Goal: Information Seeking & Learning: Learn about a topic

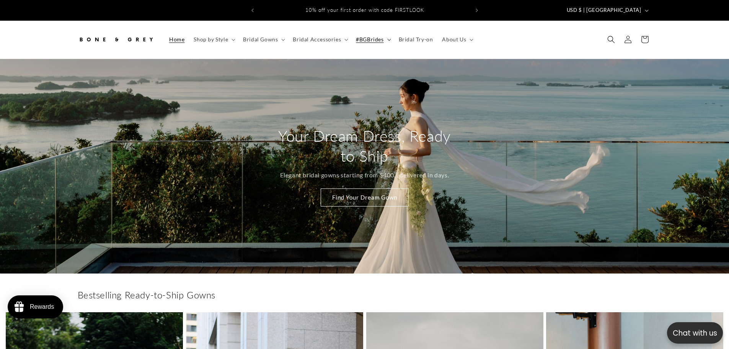
click at [377, 36] on span "#BGBrides" at bounding box center [370, 39] width 28 height 7
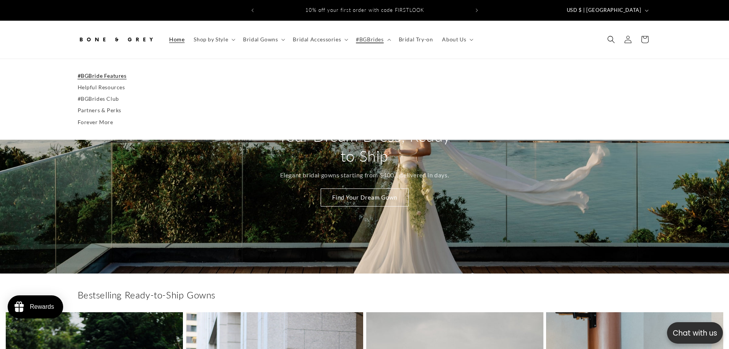
click at [95, 70] on link "#BGBride Features" at bounding box center [365, 75] width 574 height 11
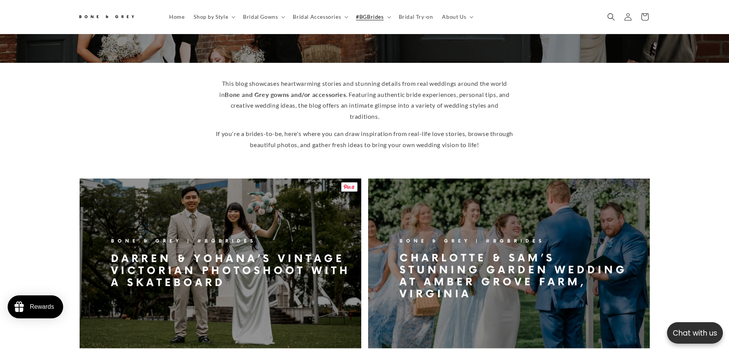
scroll to position [187, 0]
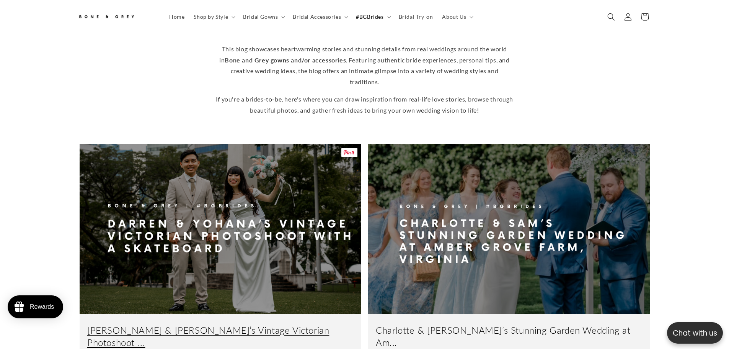
click at [304, 324] on link "Darren & Yohana’s Vintage Victorian Photoshoot ..." at bounding box center [220, 336] width 266 height 24
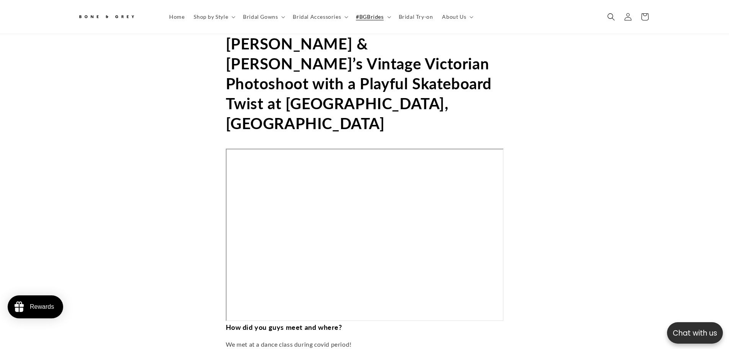
scroll to position [570, 0]
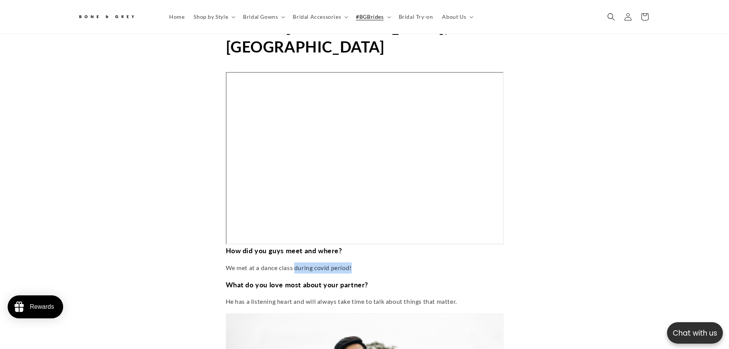
drag, startPoint x: 295, startPoint y: 209, endPoint x: 364, endPoint y: 207, distance: 68.5
click at [364, 262] on p "We met at a dance class during covid period!" at bounding box center [365, 267] width 278 height 11
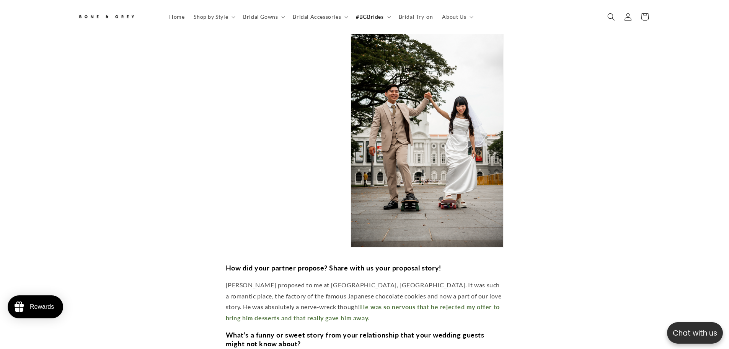
scroll to position [1220, 0]
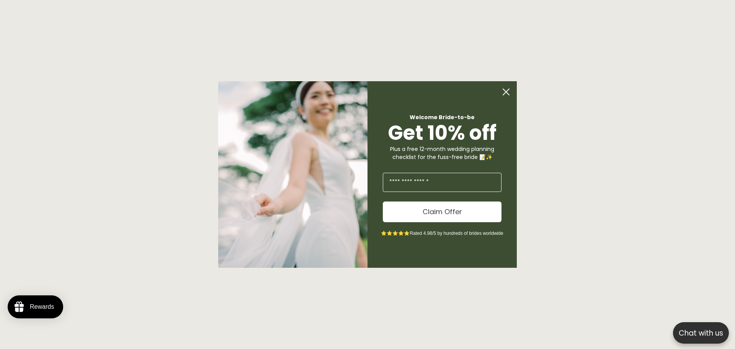
click at [507, 95] on circle "Close dialog" at bounding box center [506, 92] width 15 height 15
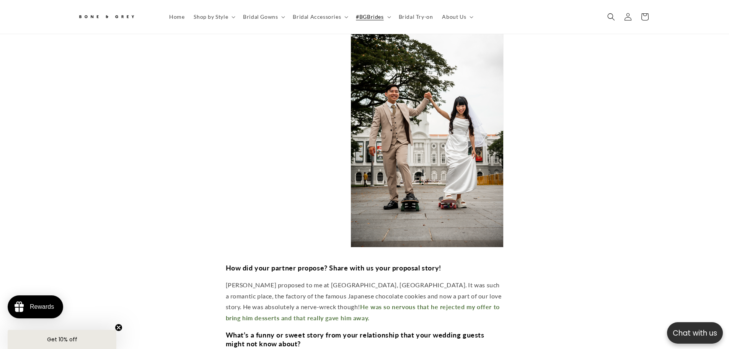
scroll to position [991, 0]
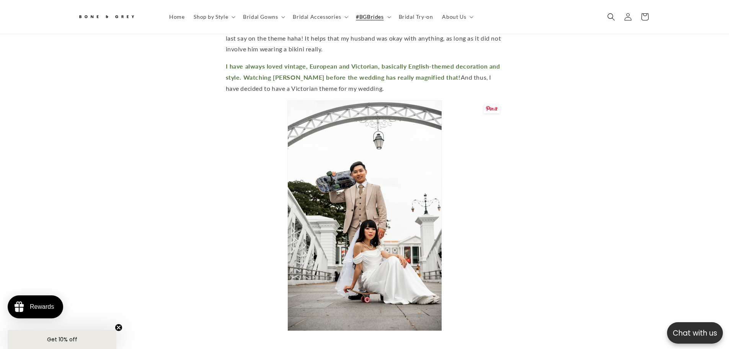
drag, startPoint x: 298, startPoint y: 182, endPoint x: 242, endPoint y: 186, distance: 56.0
click at [242, 186] on div at bounding box center [365, 220] width 278 height 240
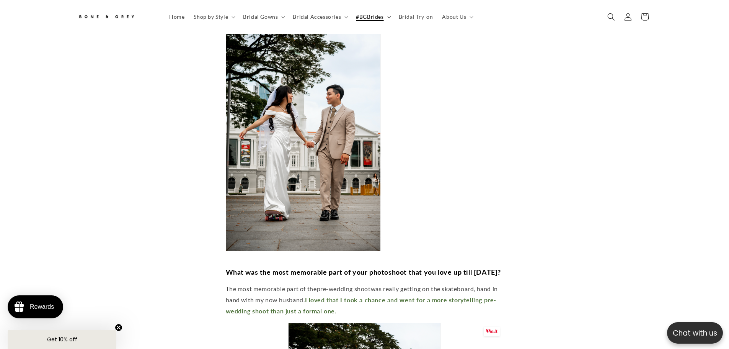
scroll to position [2942, 0]
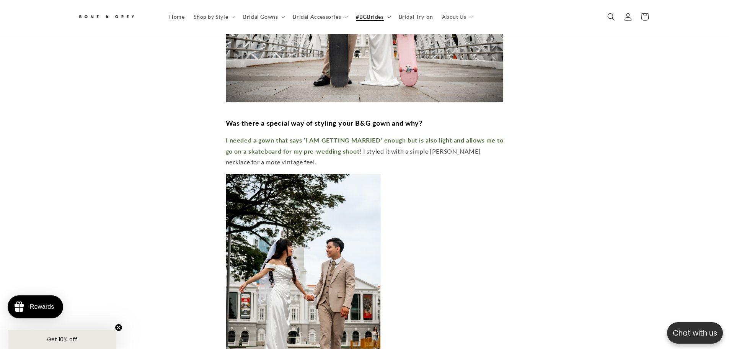
click at [364, 11] on summary "#BGBrides" at bounding box center [372, 17] width 42 height 16
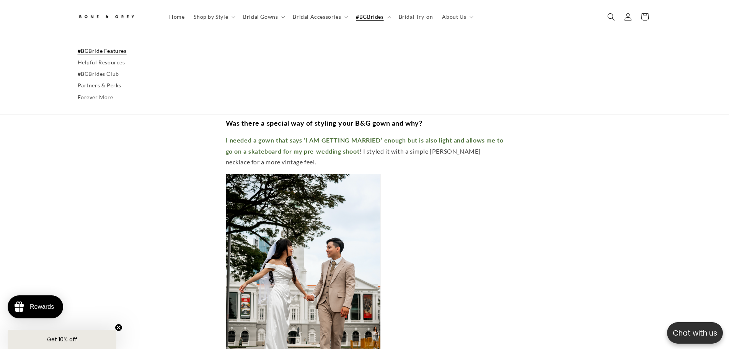
click at [107, 52] on link "#BGBride Features" at bounding box center [365, 50] width 574 height 11
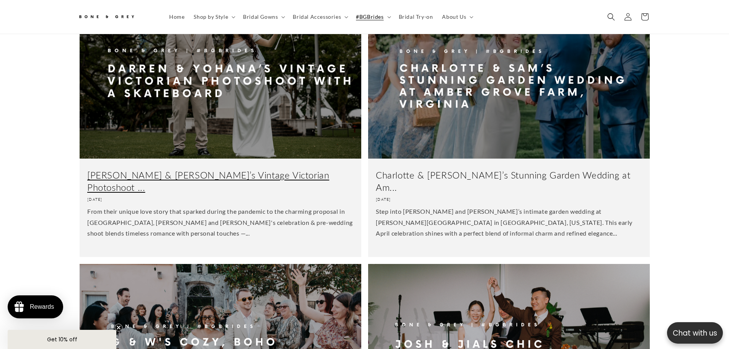
scroll to position [341, 0]
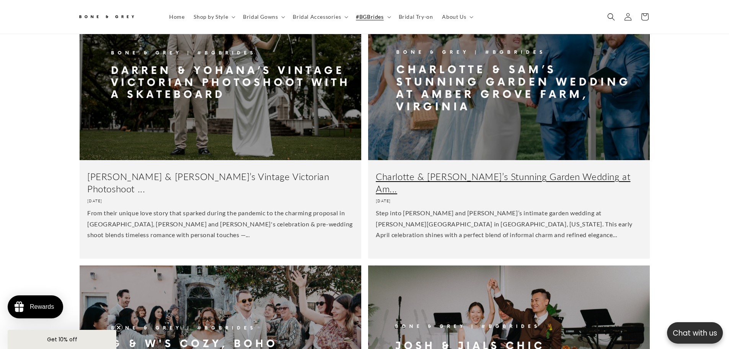
click at [468, 170] on link "Charlotte & Sam’s Stunning Garden Wedding at Am..." at bounding box center [509, 182] width 266 height 24
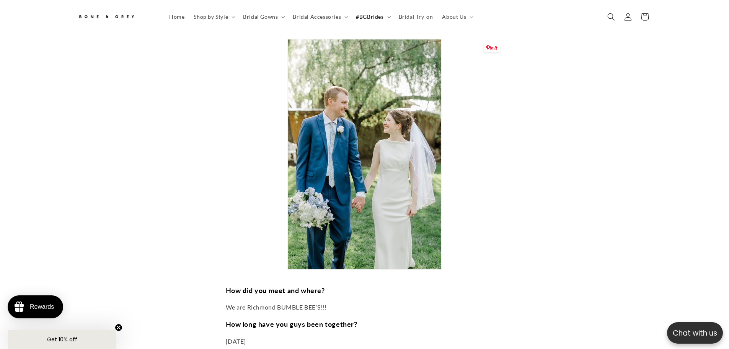
scroll to position [646, 0]
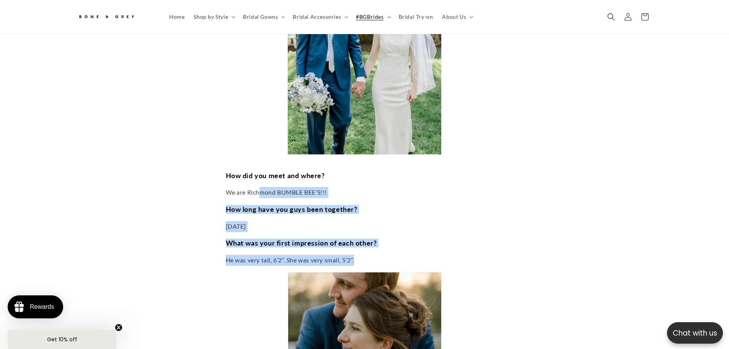
drag, startPoint x: 259, startPoint y: 135, endPoint x: 372, endPoint y: 212, distance: 136.4
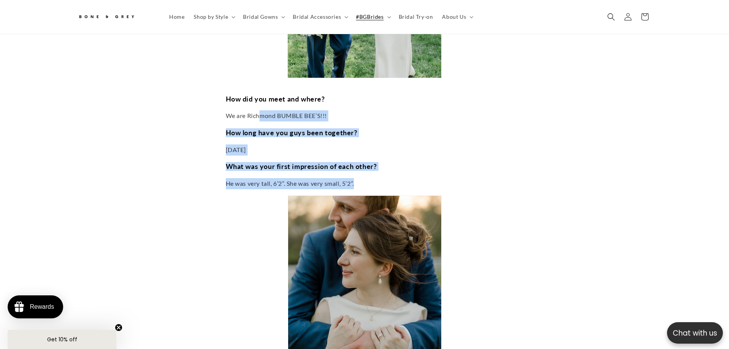
scroll to position [570, 0]
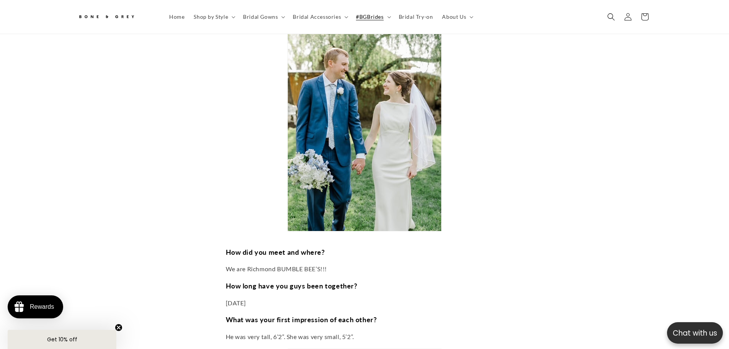
click at [243, 155] on div at bounding box center [365, 121] width 278 height 240
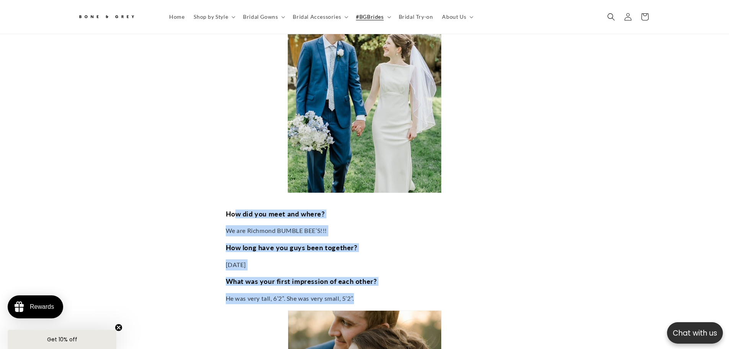
drag, startPoint x: 237, startPoint y: 170, endPoint x: 383, endPoint y: 249, distance: 165.7
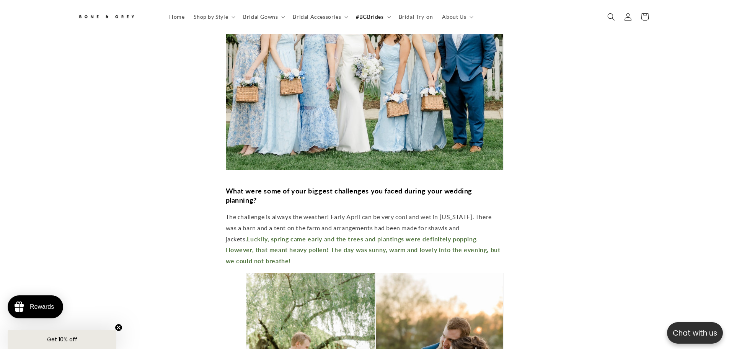
scroll to position [1029, 0]
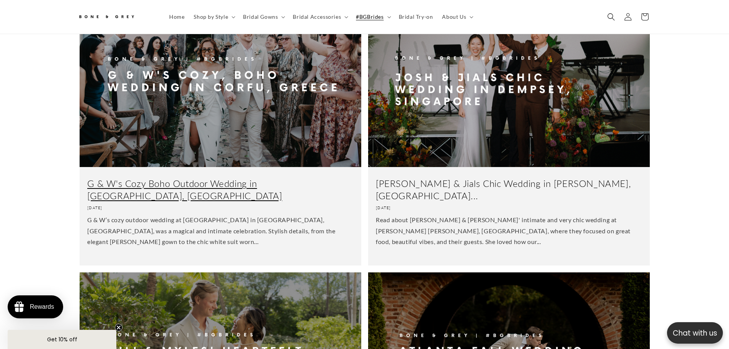
scroll to position [608, 0]
click at [137, 178] on link "G & W's Cozy Boho Outdoor Wedding in [GEOGRAPHIC_DATA], [GEOGRAPHIC_DATA]" at bounding box center [220, 190] width 266 height 24
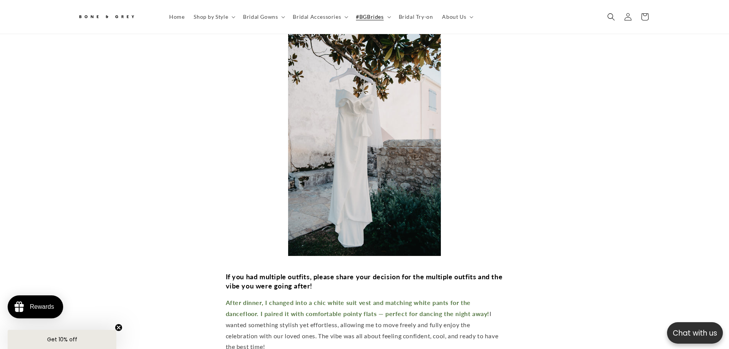
scroll to position [3325, 0]
